Goal: Task Accomplishment & Management: Manage account settings

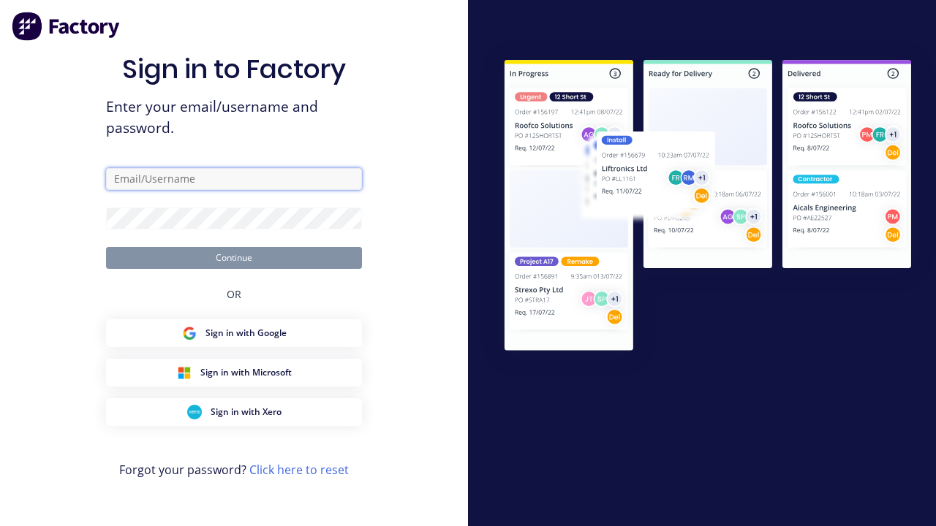
click at [234, 178] on input "text" at bounding box center [234, 179] width 256 height 22
type input "[PERSON_NAME][EMAIL_ADDRESS][DOMAIN_NAME]"
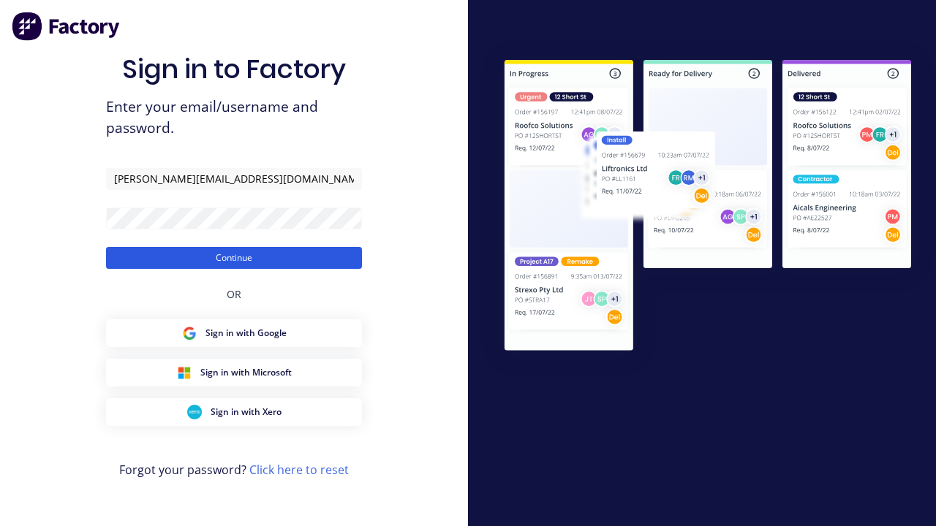
click at [234, 257] on button "Continue" at bounding box center [234, 258] width 256 height 22
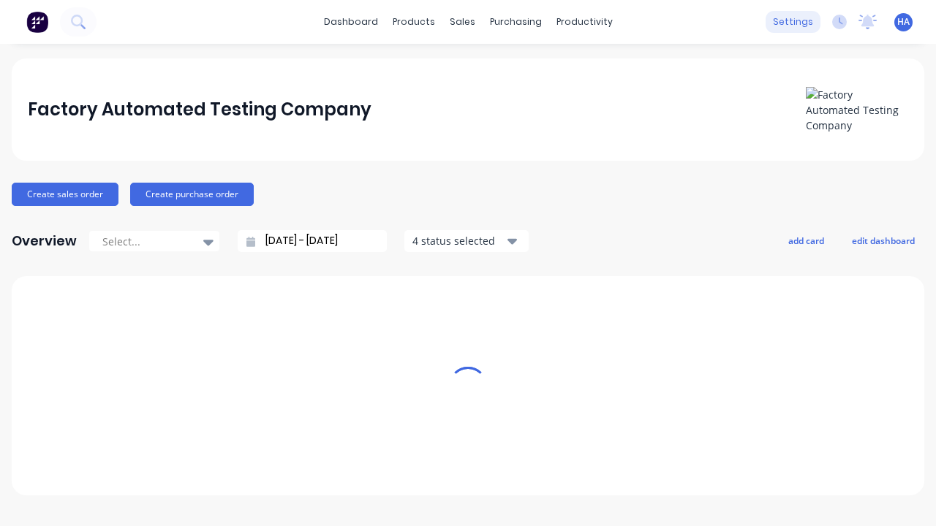
click at [797, 22] on div "settings" at bounding box center [792, 22] width 55 height 22
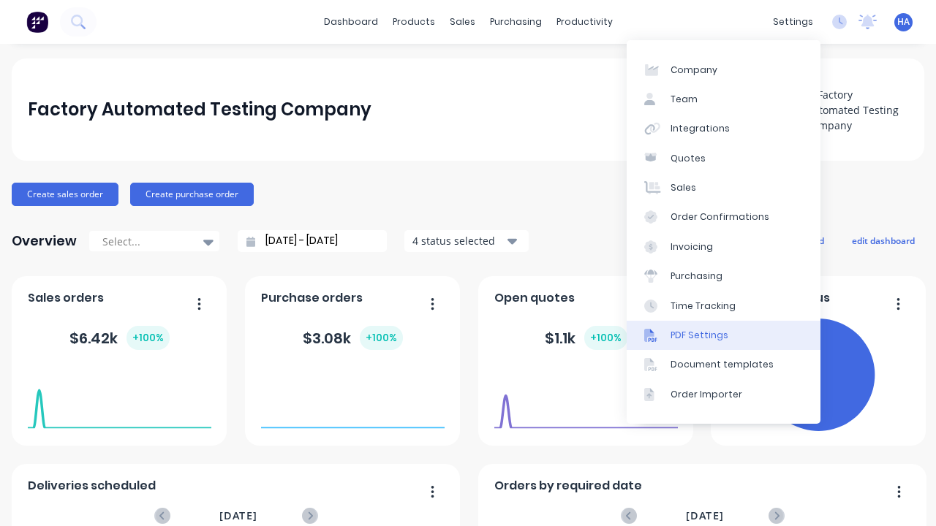
click at [723, 335] on link "PDF Settings" at bounding box center [723, 335] width 194 height 29
